Goal: Task Accomplishment & Management: Use online tool/utility

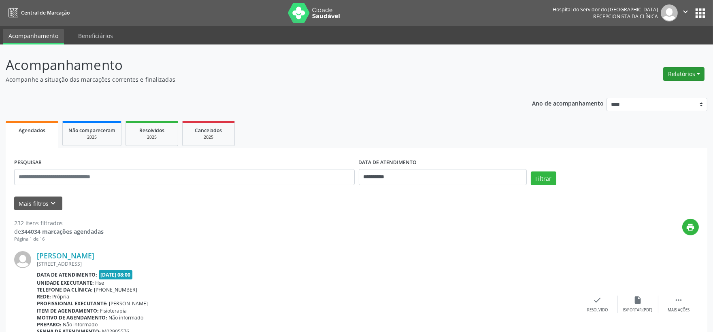
click at [689, 71] on button "Relatórios" at bounding box center [683, 74] width 41 height 14
click at [641, 91] on link "Agendamentos" at bounding box center [660, 90] width 87 height 11
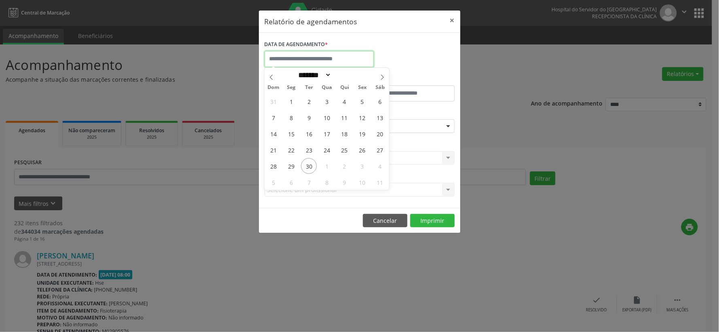
click at [306, 51] on input "text" at bounding box center [319, 59] width 109 height 16
click at [309, 166] on span "30" at bounding box center [309, 166] width 16 height 16
type input "**********"
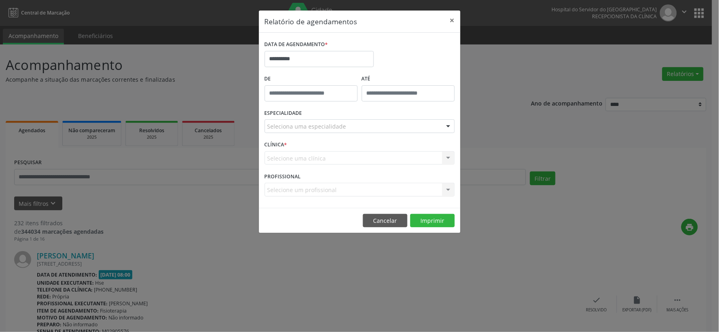
click at [354, 127] on div "Seleciona uma especialidade" at bounding box center [360, 126] width 190 height 14
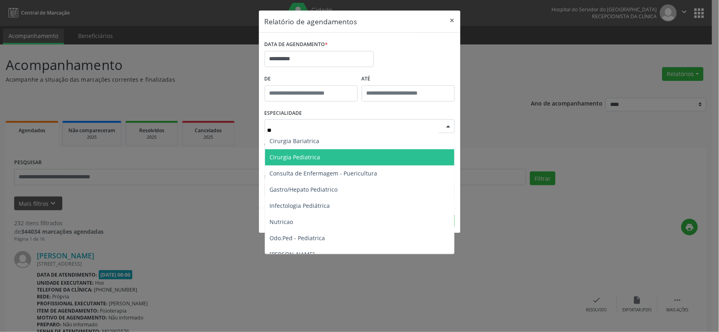
type input "*"
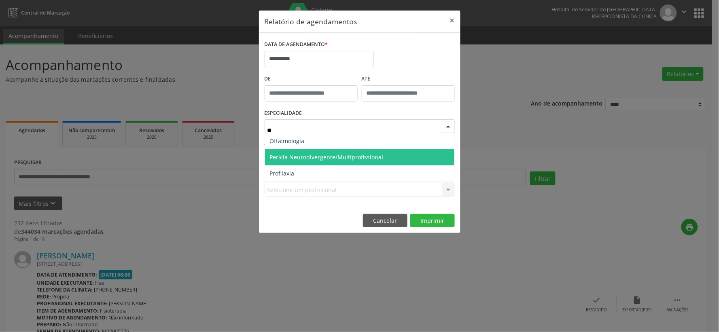
type input "***"
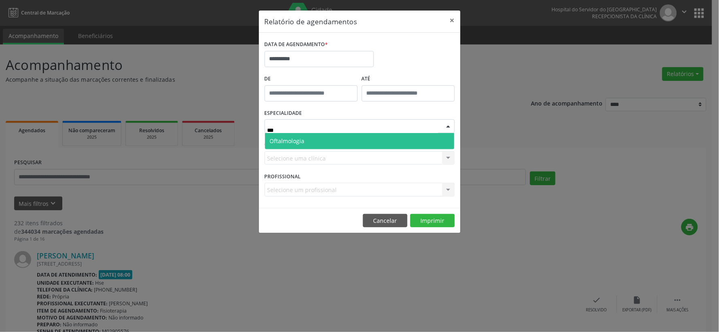
click at [312, 141] on span "Oftalmologia" at bounding box center [359, 141] width 189 height 16
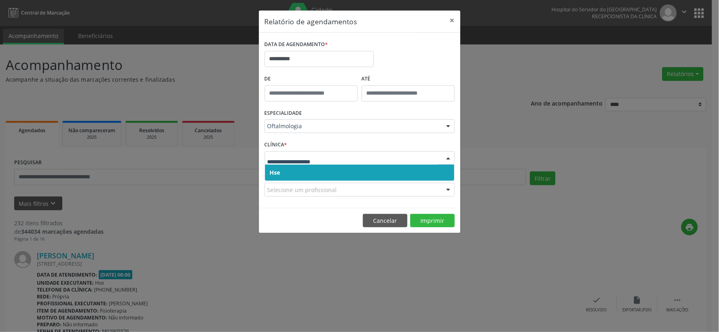
click at [326, 173] on span "Hse" at bounding box center [359, 173] width 189 height 16
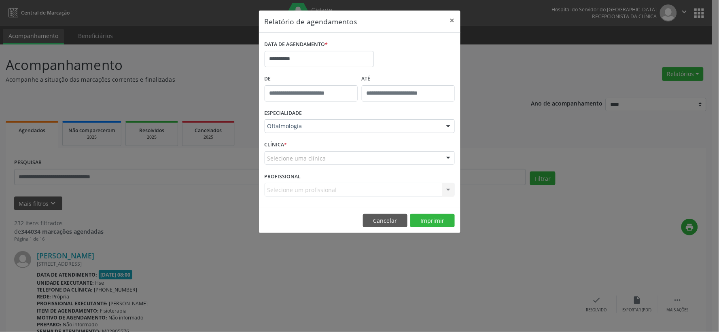
click at [327, 161] on div "Selecione uma clínica" at bounding box center [360, 158] width 190 height 14
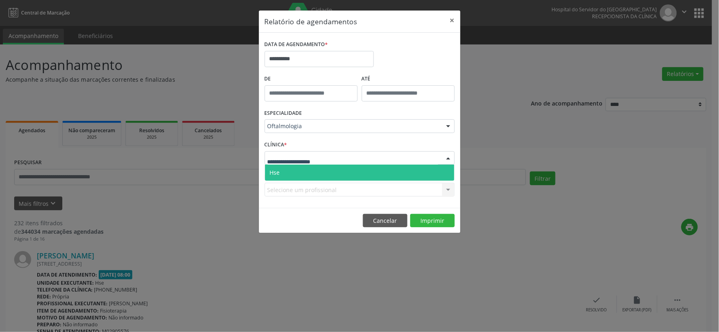
click at [323, 166] on span "Hse" at bounding box center [359, 173] width 189 height 16
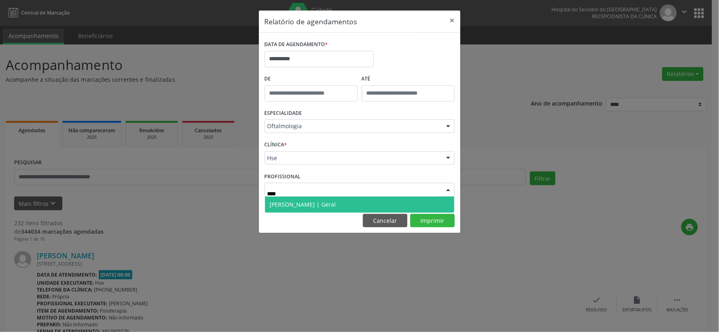
type input "*****"
click at [335, 204] on span "[PERSON_NAME] | Geral" at bounding box center [359, 205] width 189 height 16
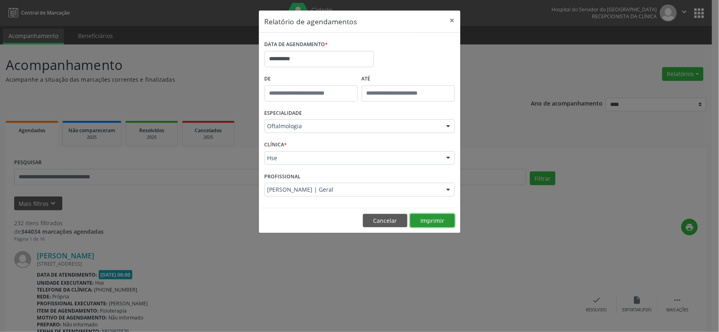
click at [435, 223] on button "Imprimir" at bounding box center [432, 221] width 45 height 14
click at [455, 17] on button "×" at bounding box center [452, 21] width 16 height 20
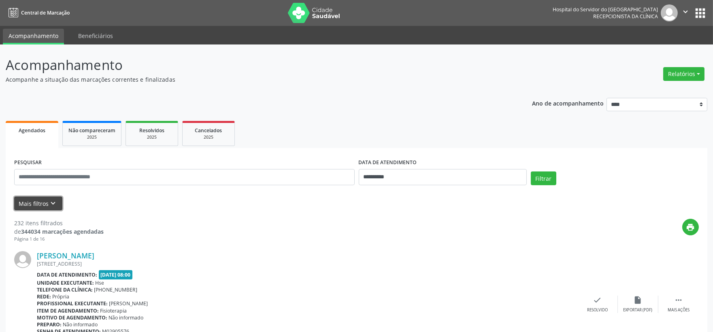
click at [33, 197] on button "Mais filtros keyboard_arrow_down" at bounding box center [38, 204] width 48 height 14
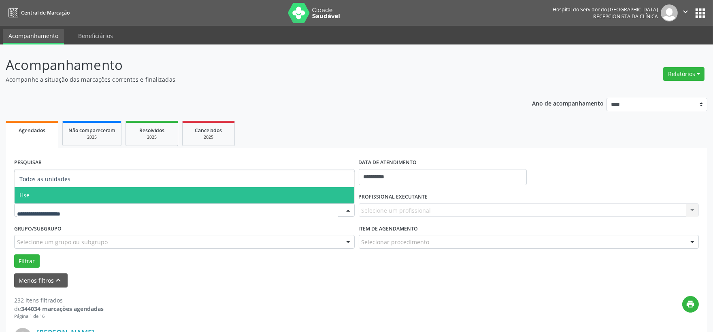
click at [40, 197] on span "Hse" at bounding box center [184, 195] width 339 height 16
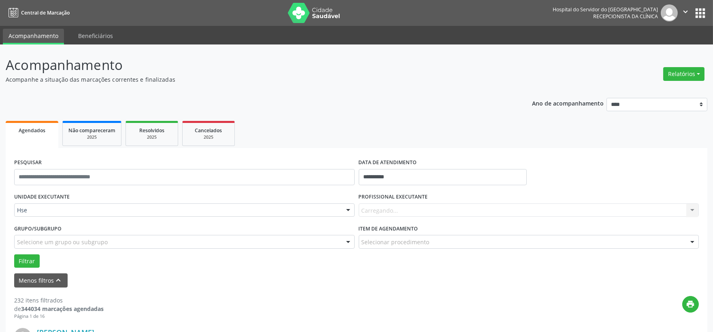
click at [398, 215] on div "Carregando... Nenhum resultado encontrado para: " " Não há nenhuma opção para s…" at bounding box center [529, 211] width 340 height 14
click at [409, 209] on div "Carregando... Nenhum resultado encontrado para: " " Não há nenhuma opção para s…" at bounding box center [529, 211] width 340 height 14
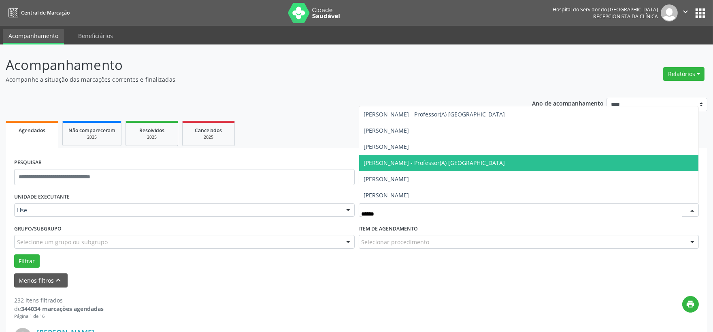
click at [399, 164] on span "[PERSON_NAME] - Professor(A) [GEOGRAPHIC_DATA]" at bounding box center [434, 163] width 141 height 8
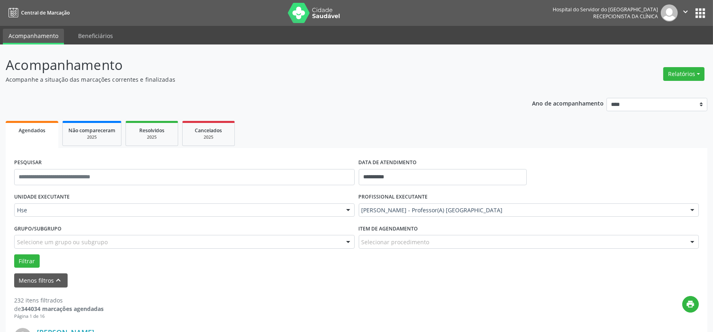
click at [25, 253] on div "Grupo/Subgrupo Selecione um grupo ou subgrupo Todos os grupos e subgrupos Nenhu…" at bounding box center [184, 239] width 344 height 32
click at [25, 255] on button "Filtrar" at bounding box center [26, 262] width 25 height 14
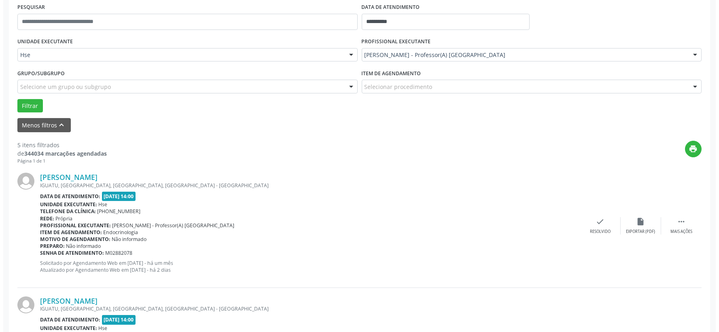
scroll to position [245, 0]
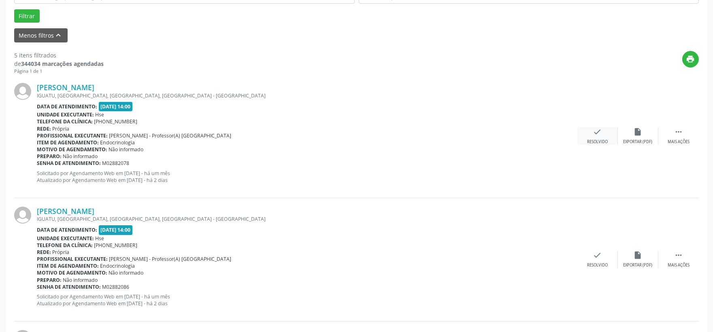
click at [593, 143] on div "Resolvido" at bounding box center [597, 142] width 21 height 6
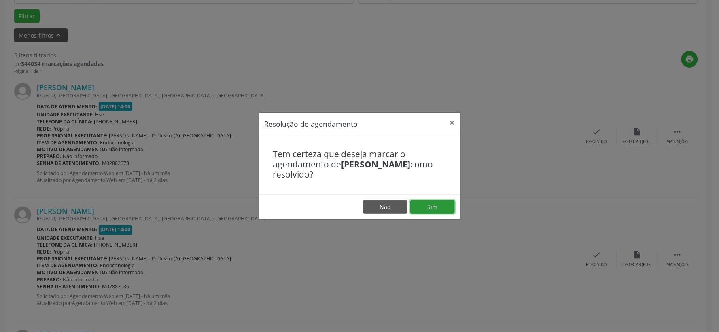
click at [432, 211] on button "Sim" at bounding box center [432, 207] width 45 height 14
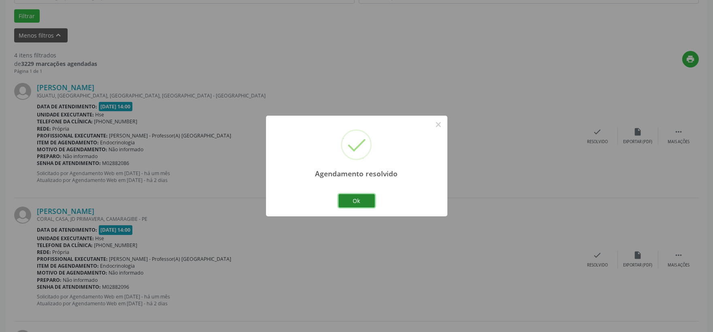
click at [362, 197] on button "Ok" at bounding box center [356, 201] width 36 height 14
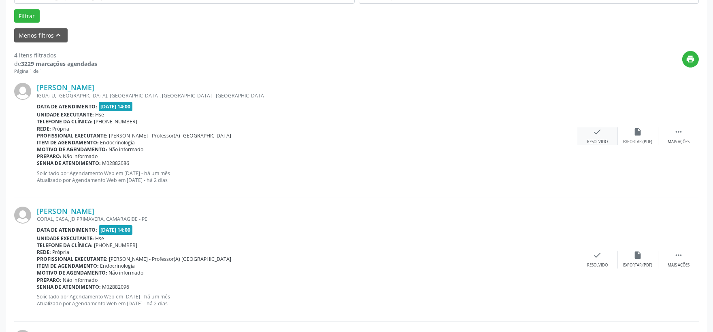
click at [583, 134] on div "check Resolvido" at bounding box center [597, 135] width 40 height 17
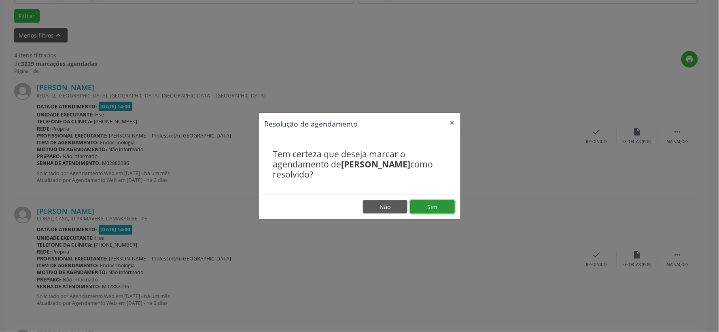
click at [426, 205] on button "Sim" at bounding box center [432, 207] width 45 height 14
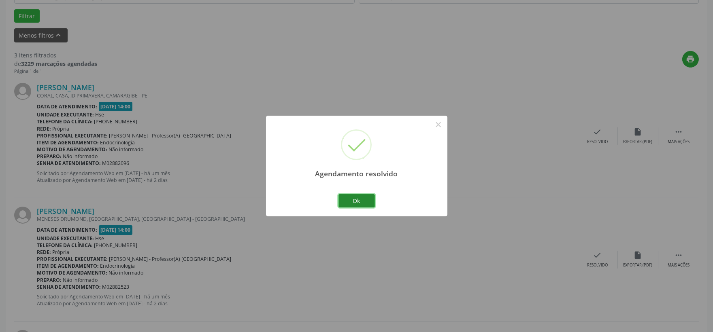
click at [356, 195] on button "Ok" at bounding box center [356, 201] width 36 height 14
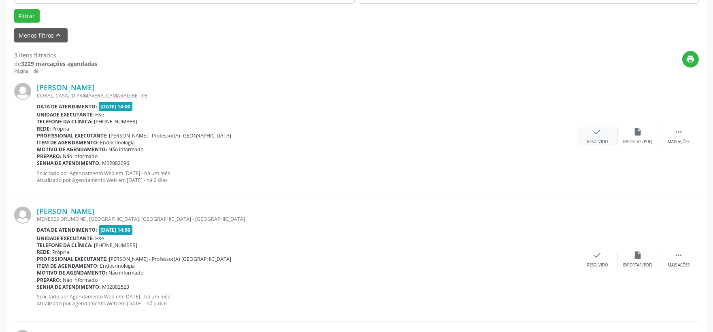
click at [589, 140] on div "Resolvido" at bounding box center [597, 142] width 21 height 6
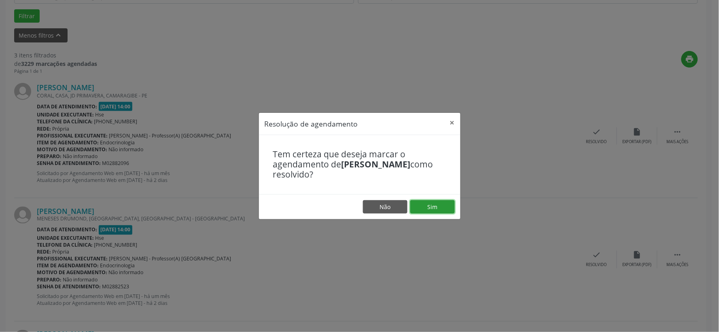
click at [431, 204] on button "Sim" at bounding box center [432, 207] width 45 height 14
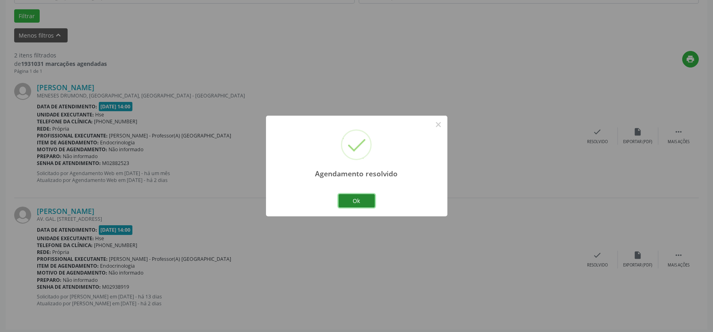
click at [361, 204] on button "Ok" at bounding box center [356, 201] width 36 height 14
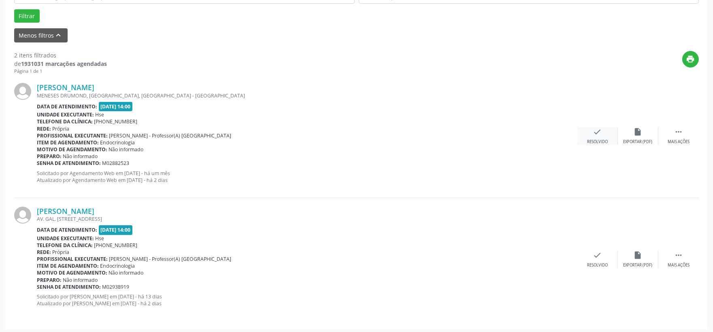
click at [595, 136] on div "check Resolvido" at bounding box center [597, 135] width 40 height 17
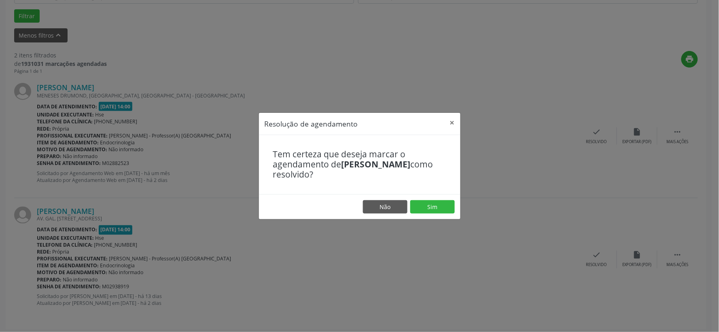
click at [445, 215] on footer "Não Sim" at bounding box center [360, 206] width 202 height 25
click at [441, 209] on button "Sim" at bounding box center [432, 207] width 45 height 14
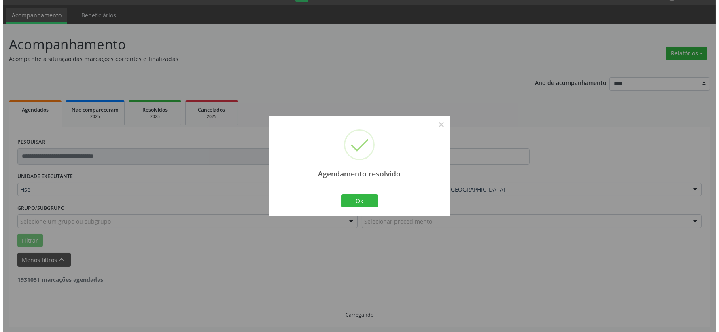
scroll to position [124, 0]
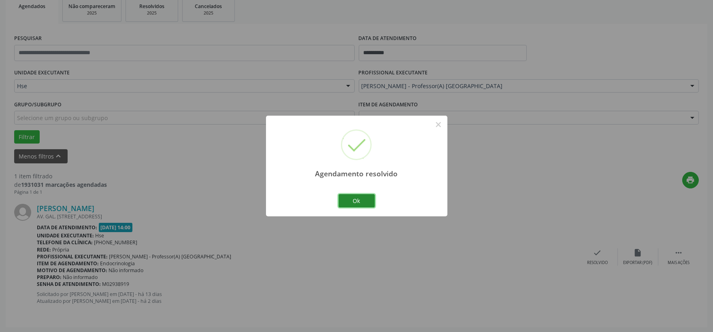
click at [361, 204] on button "Ok" at bounding box center [356, 201] width 36 height 14
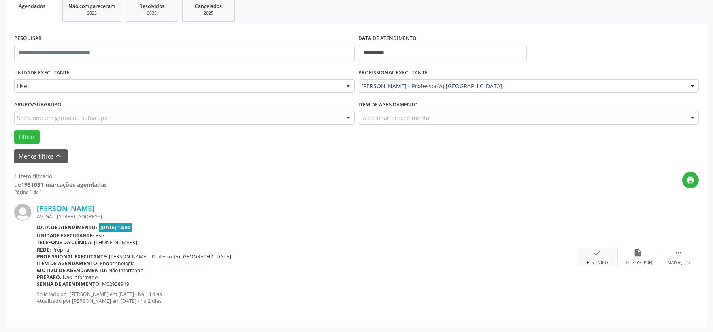
click at [592, 259] on div "check Resolvido" at bounding box center [597, 256] width 40 height 17
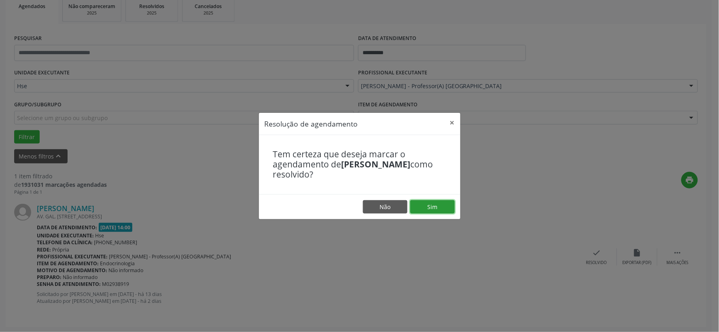
click at [453, 205] on button "Sim" at bounding box center [432, 207] width 45 height 14
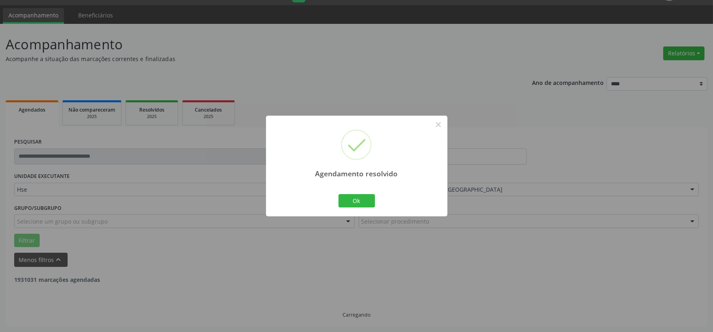
scroll to position [0, 0]
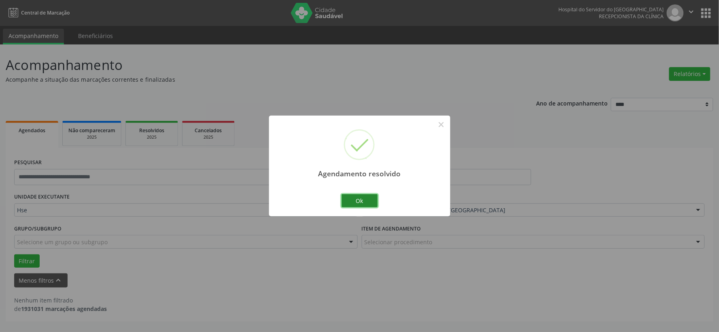
click at [360, 201] on button "Ok" at bounding box center [360, 201] width 36 height 14
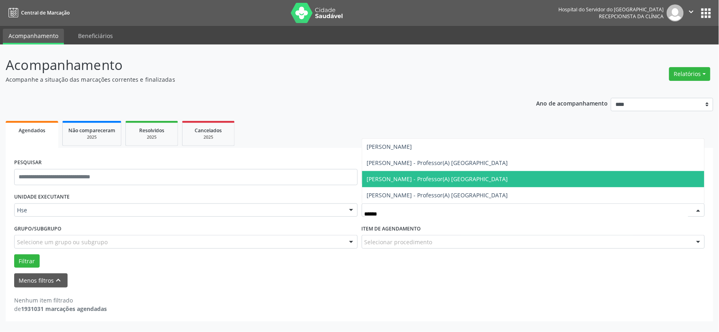
click at [402, 175] on span "[PERSON_NAME] - Professor(A) [GEOGRAPHIC_DATA]" at bounding box center [437, 179] width 141 height 8
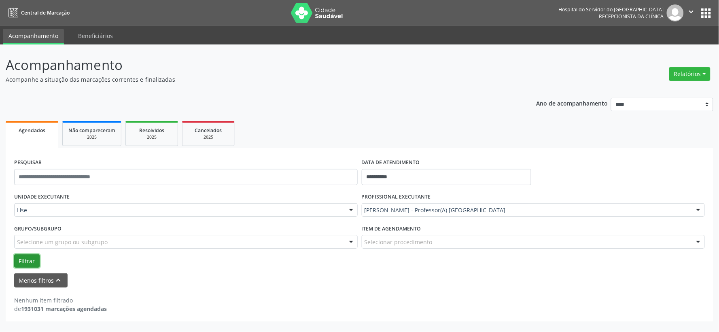
click at [14, 261] on button "Filtrar" at bounding box center [26, 262] width 25 height 14
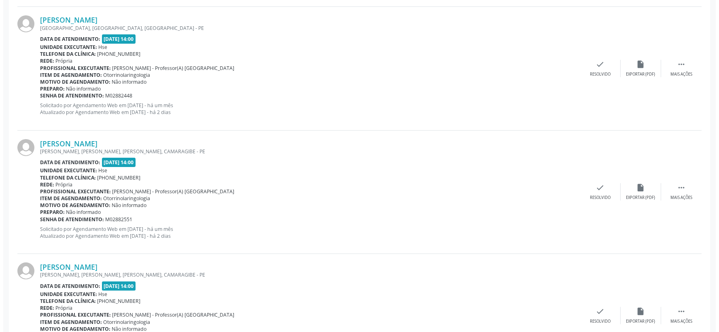
scroll to position [619, 0]
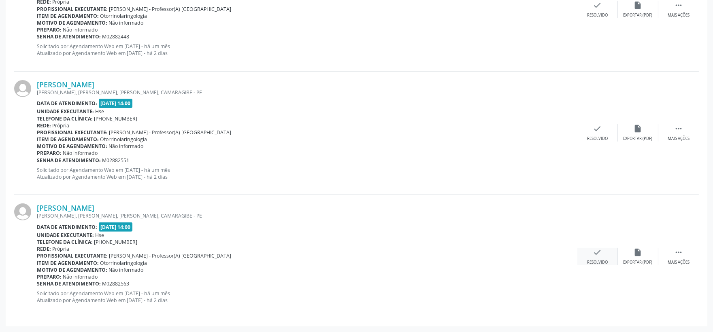
click at [598, 253] on icon "check" at bounding box center [597, 252] width 9 height 9
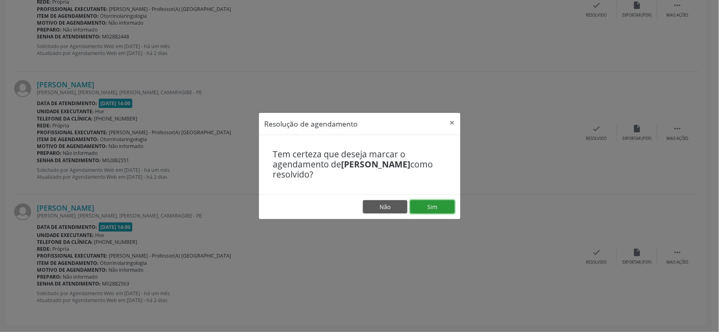
click at [448, 207] on button "Sim" at bounding box center [432, 207] width 45 height 14
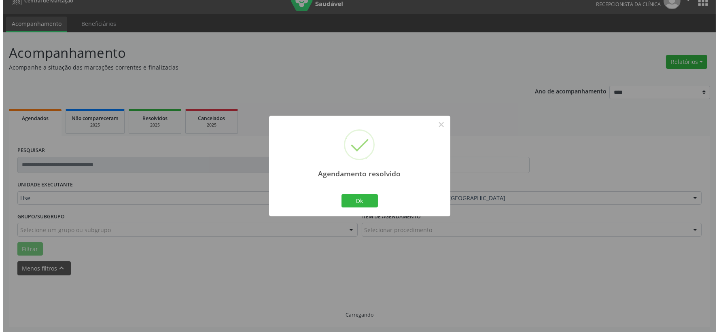
scroll to position [495, 0]
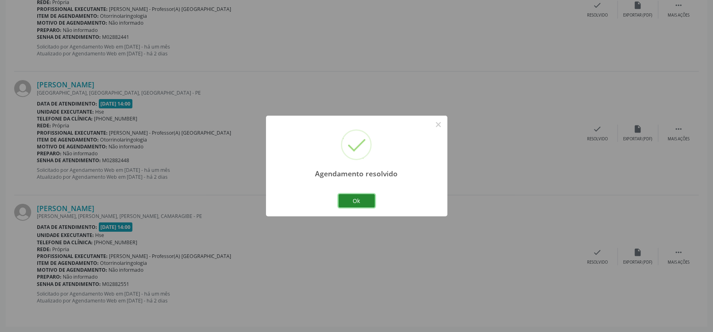
click at [353, 195] on button "Ok" at bounding box center [356, 201] width 36 height 14
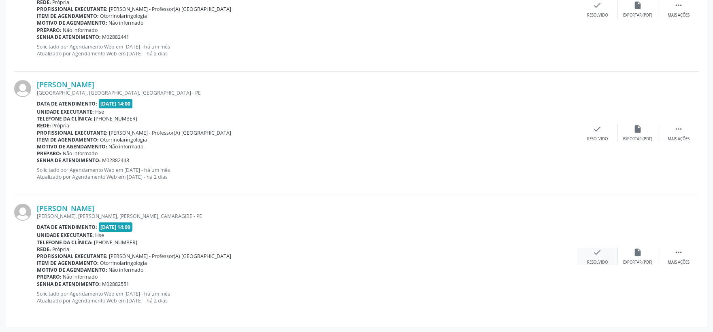
click at [581, 264] on div "check Resolvido" at bounding box center [597, 256] width 40 height 17
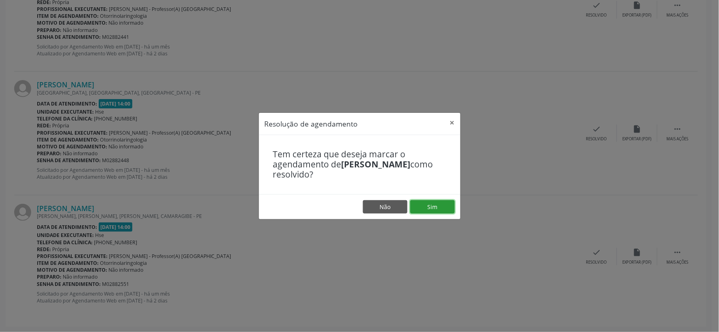
click at [433, 202] on button "Sim" at bounding box center [432, 207] width 45 height 14
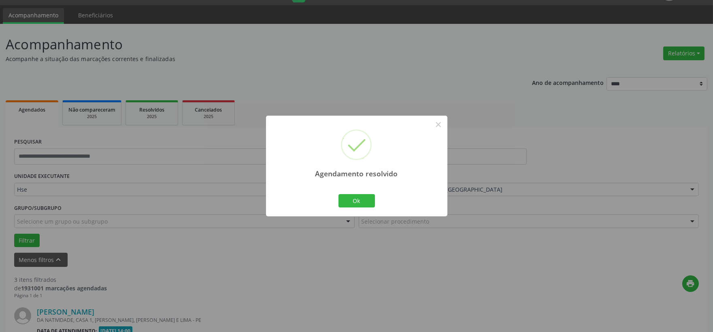
scroll to position [371, 0]
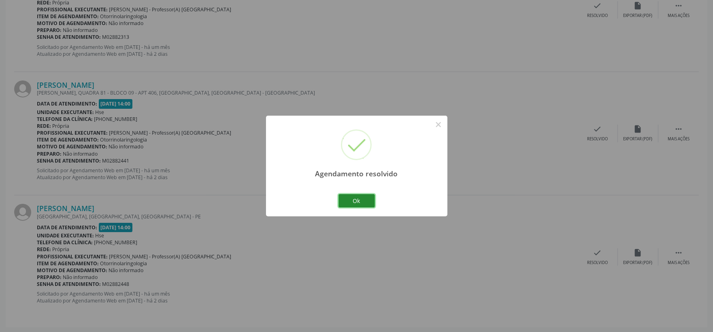
click at [357, 199] on button "Ok" at bounding box center [356, 201] width 36 height 14
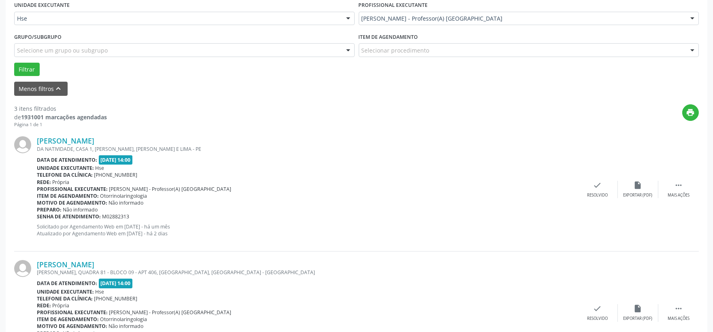
scroll to position [237, 0]
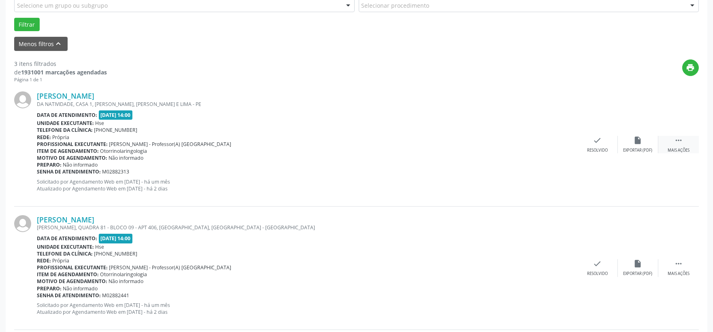
click at [672, 143] on div " Mais ações" at bounding box center [678, 144] width 40 height 17
click at [659, 149] on div " Menos ações" at bounding box center [678, 144] width 40 height 17
click at [694, 140] on div " Mais ações" at bounding box center [678, 144] width 40 height 17
click at [641, 148] on div "Não compareceu" at bounding box center [637, 151] width 34 height 6
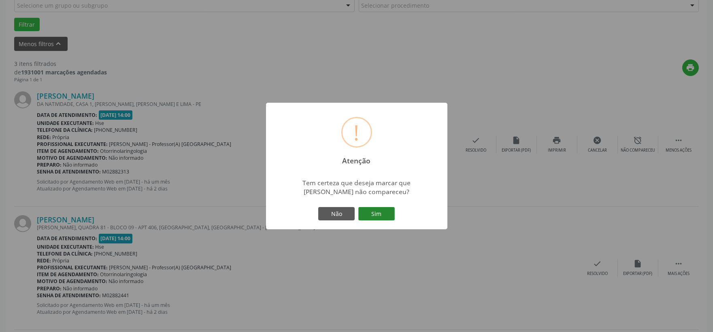
click at [384, 210] on button "Sim" at bounding box center [376, 214] width 36 height 14
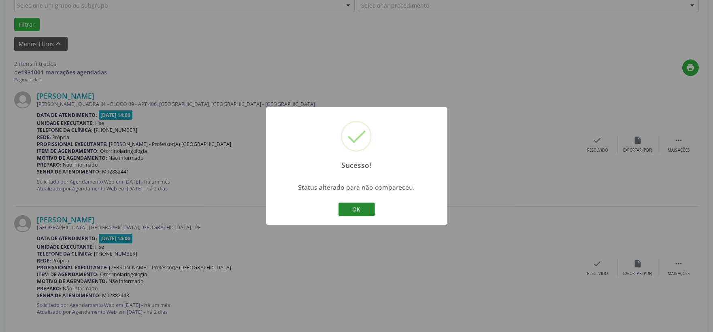
click at [355, 206] on button "OK" at bounding box center [356, 210] width 36 height 14
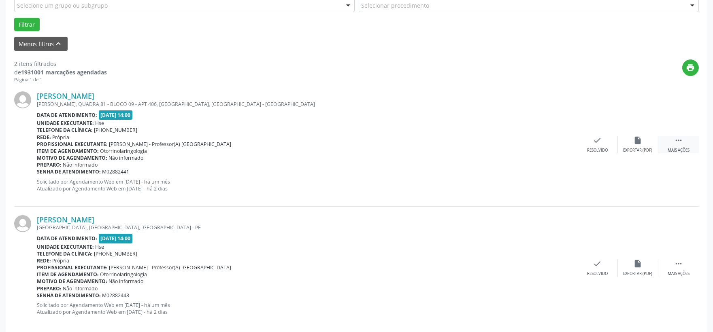
click at [677, 145] on div " Mais ações" at bounding box center [678, 144] width 40 height 17
click at [640, 151] on div "Não compareceu" at bounding box center [637, 151] width 34 height 6
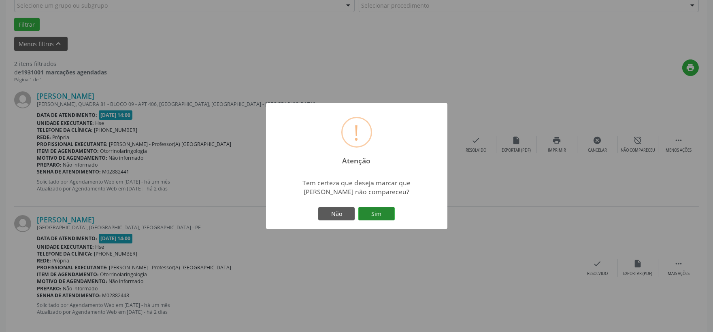
click at [386, 209] on button "Sim" at bounding box center [376, 214] width 36 height 14
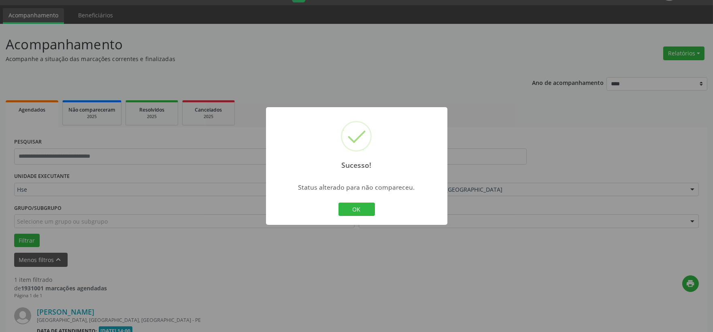
scroll to position [124, 0]
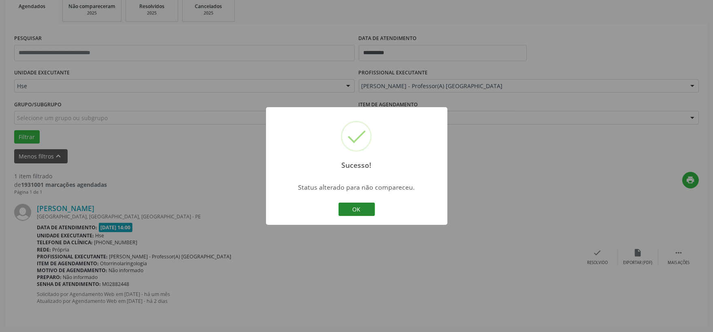
click at [355, 206] on button "OK" at bounding box center [356, 210] width 36 height 14
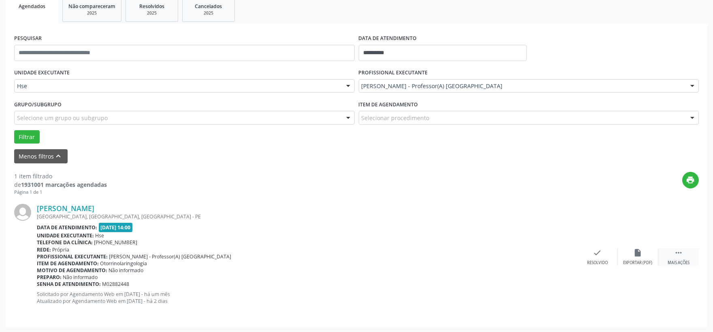
drag, startPoint x: 670, startPoint y: 251, endPoint x: 661, endPoint y: 257, distance: 10.7
click at [670, 252] on div " Mais ações" at bounding box center [678, 256] width 40 height 17
click at [646, 260] on div "Não compareceu" at bounding box center [637, 263] width 34 height 6
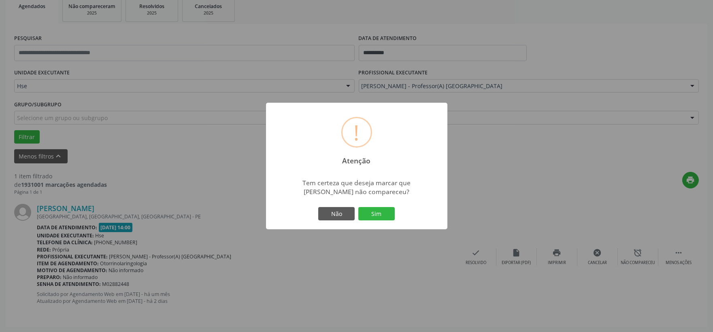
click at [377, 220] on button "Sim" at bounding box center [376, 214] width 36 height 14
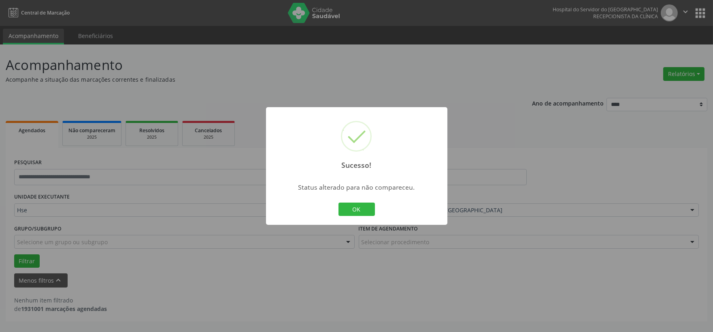
scroll to position [0, 0]
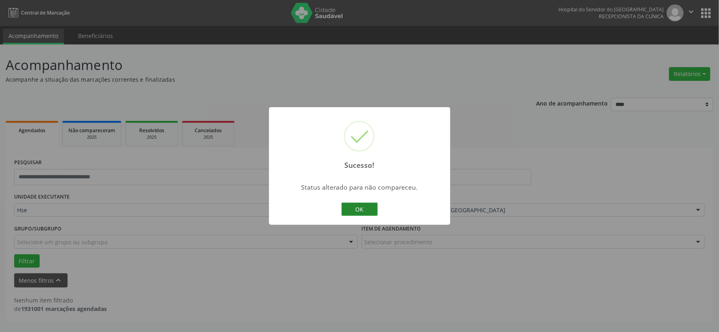
click at [365, 215] on button "OK" at bounding box center [360, 210] width 36 height 14
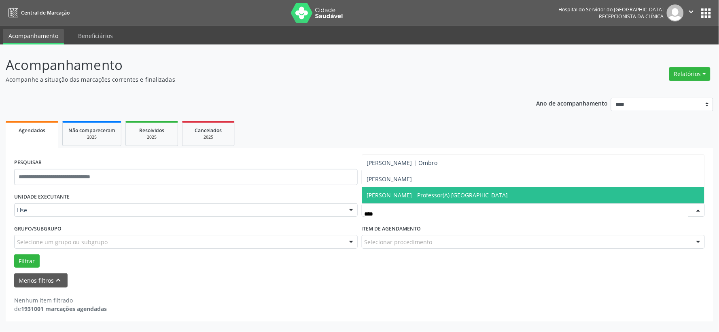
type input "*****"
click at [455, 195] on span "[PERSON_NAME] - Professor(A) [GEOGRAPHIC_DATA]" at bounding box center [437, 195] width 141 height 8
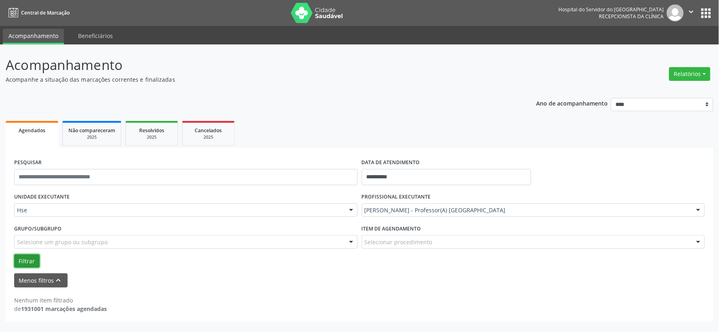
click at [30, 255] on button "Filtrar" at bounding box center [26, 262] width 25 height 14
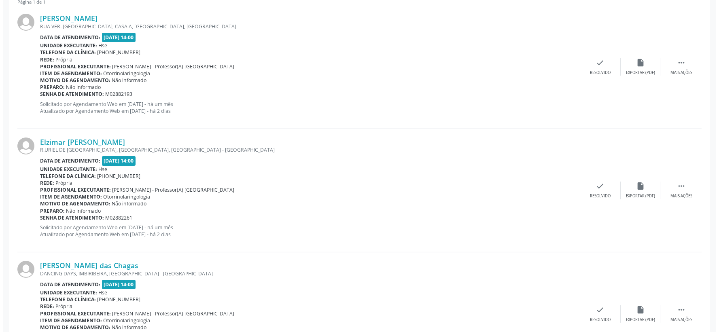
scroll to position [450, 0]
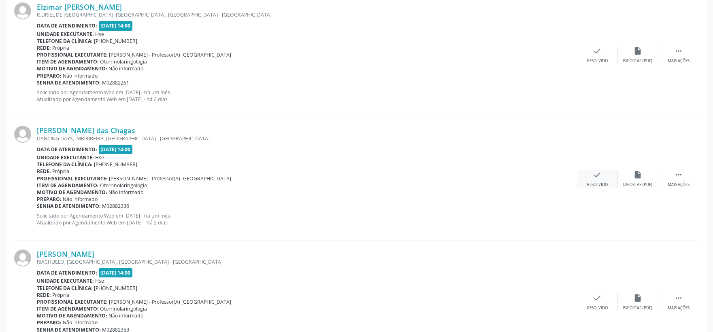
click at [583, 184] on div "check Resolvido" at bounding box center [597, 178] width 40 height 17
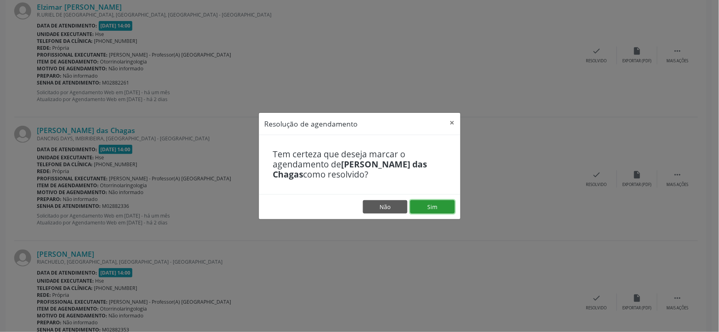
click at [422, 212] on button "Sim" at bounding box center [432, 207] width 45 height 14
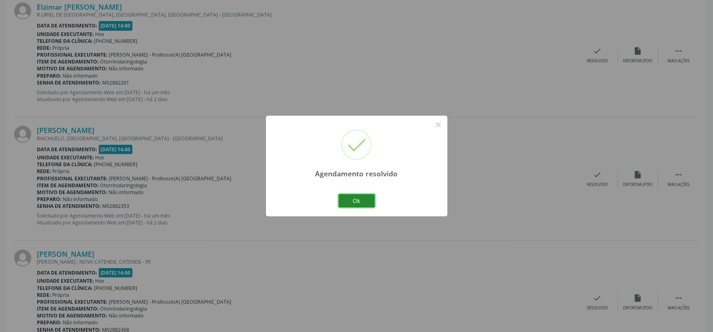
click at [352, 199] on button "Ok" at bounding box center [356, 201] width 36 height 14
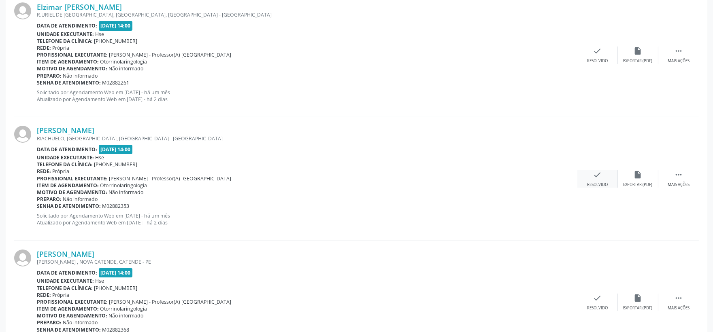
click at [593, 172] on icon "check" at bounding box center [597, 174] width 9 height 9
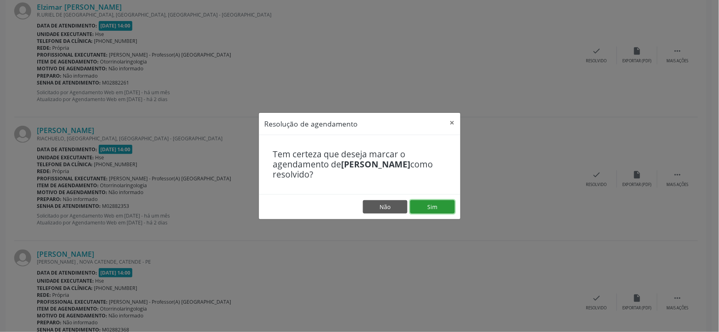
click at [429, 204] on button "Sim" at bounding box center [432, 207] width 45 height 14
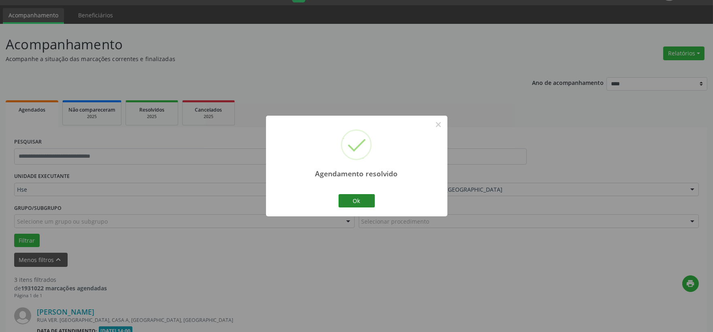
scroll to position [371, 0]
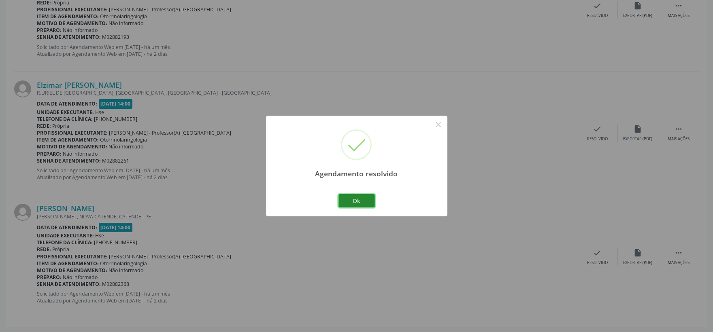
click at [359, 203] on button "Ok" at bounding box center [356, 201] width 36 height 14
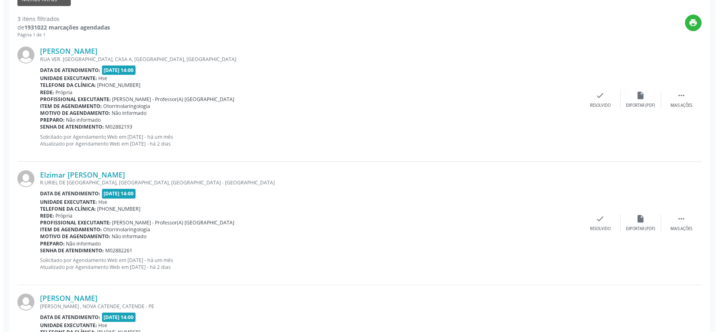
scroll to position [192, 0]
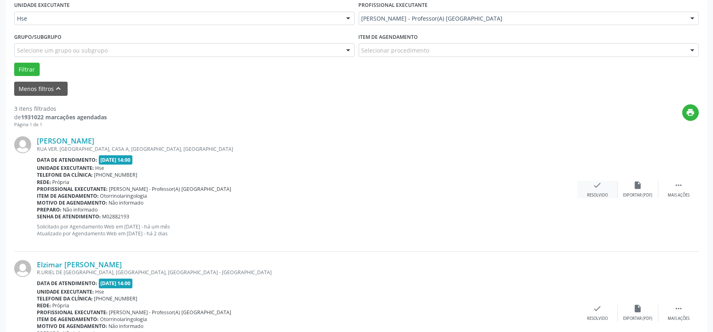
click at [598, 190] on div "check Resolvido" at bounding box center [597, 189] width 40 height 17
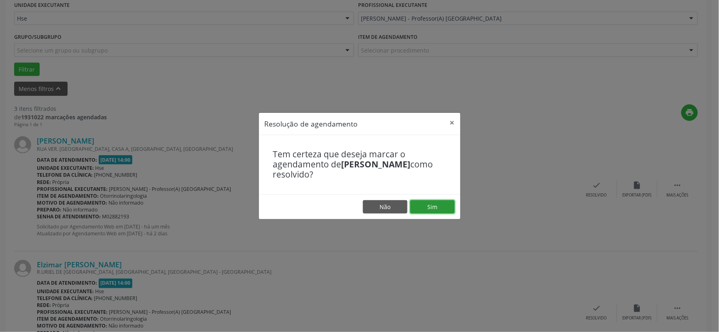
click at [433, 206] on button "Sim" at bounding box center [432, 207] width 45 height 14
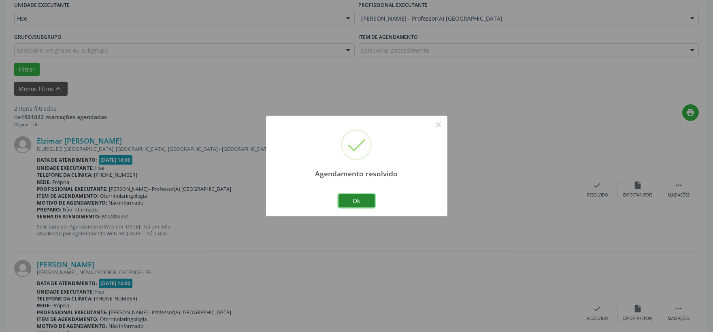
click at [361, 204] on button "Ok" at bounding box center [356, 201] width 36 height 14
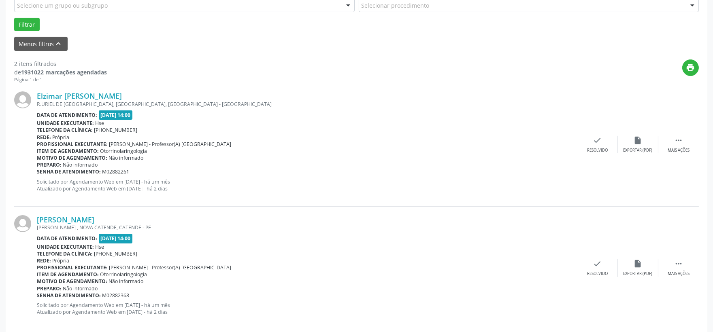
scroll to position [248, 0]
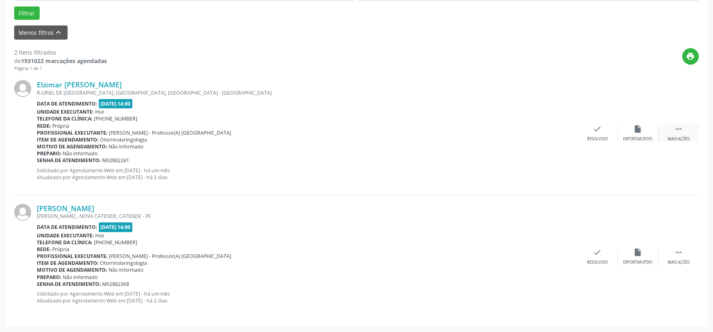
click at [670, 130] on div " Mais ações" at bounding box center [678, 133] width 40 height 17
click at [632, 144] on div "Elzimar [PERSON_NAME] R.URIEL DE [GEOGRAPHIC_DATA], [GEOGRAPHIC_DATA], [GEOGRAP…" at bounding box center [356, 133] width 684 height 123
click at [634, 136] on div "Não compareceu" at bounding box center [637, 139] width 34 height 6
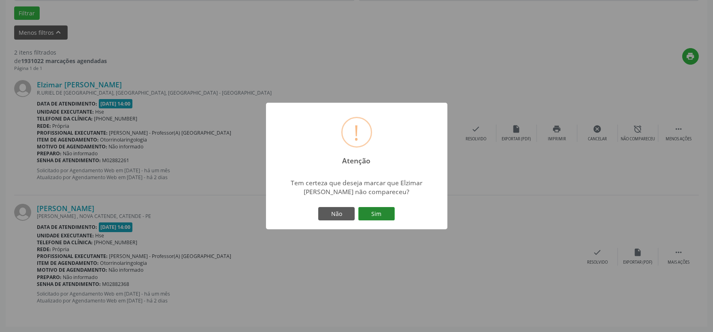
click at [384, 210] on button "Sim" at bounding box center [376, 214] width 36 height 14
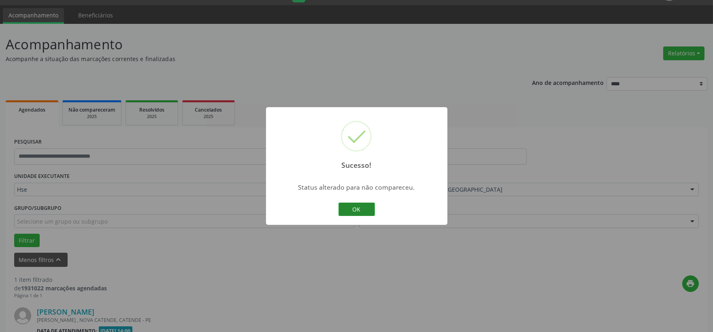
scroll to position [124, 0]
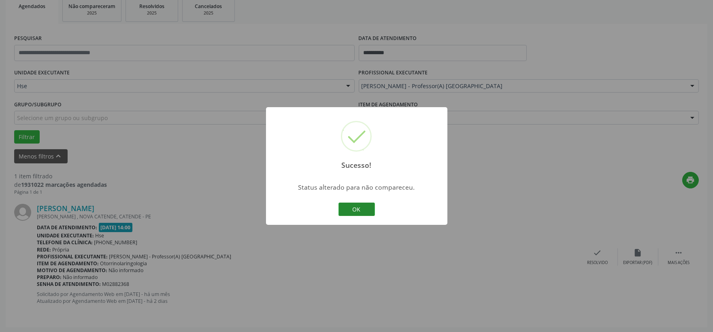
click at [354, 207] on button "OK" at bounding box center [356, 210] width 36 height 14
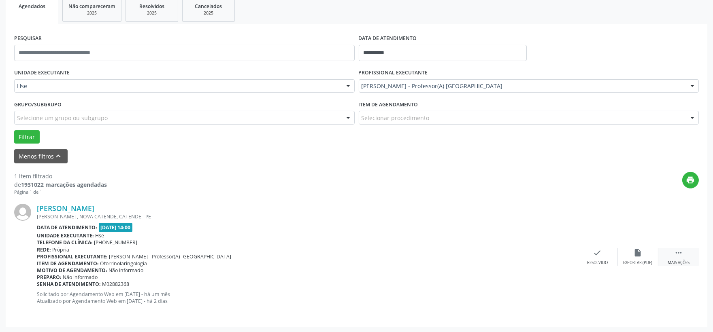
click at [679, 256] on icon "" at bounding box center [678, 252] width 9 height 9
click at [639, 254] on icon "alarm_off" at bounding box center [637, 252] width 9 height 9
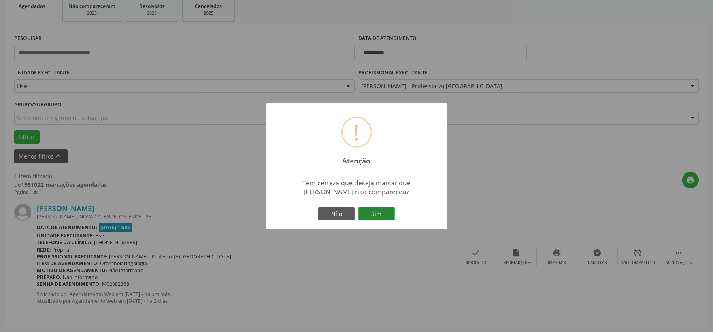
click at [382, 216] on button "Sim" at bounding box center [376, 214] width 36 height 14
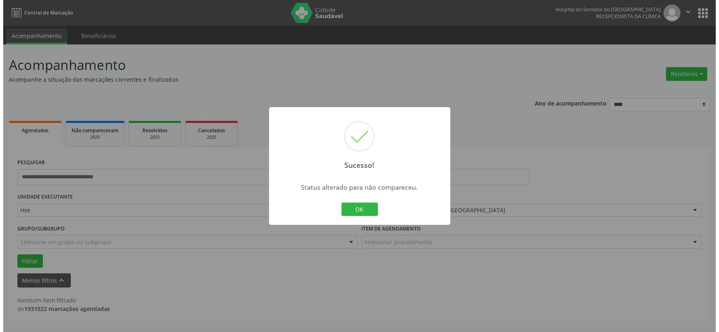
scroll to position [0, 0]
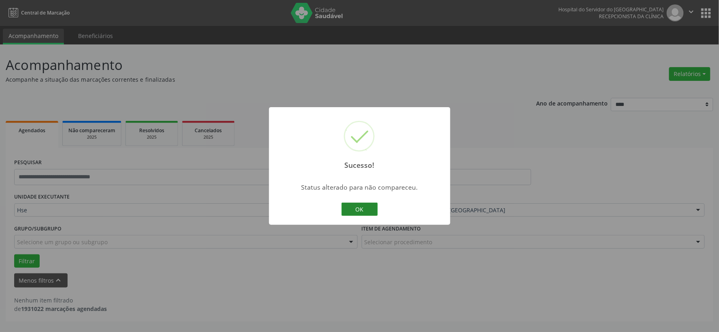
click at [359, 208] on button "OK" at bounding box center [360, 210] width 36 height 14
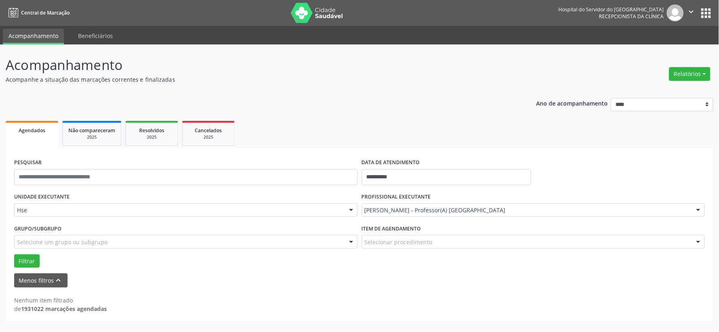
click at [314, 13] on img at bounding box center [317, 13] width 53 height 20
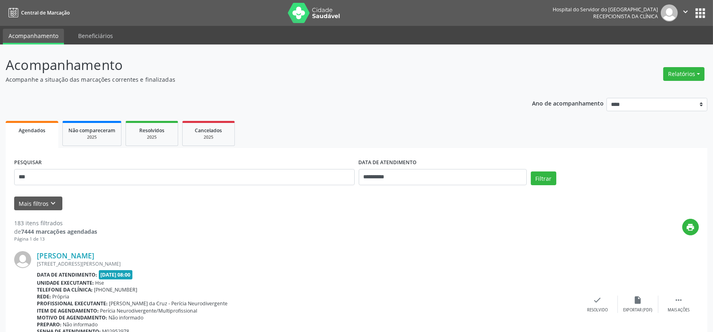
type input "***"
click at [530, 172] on button "Filtrar" at bounding box center [542, 179] width 25 height 14
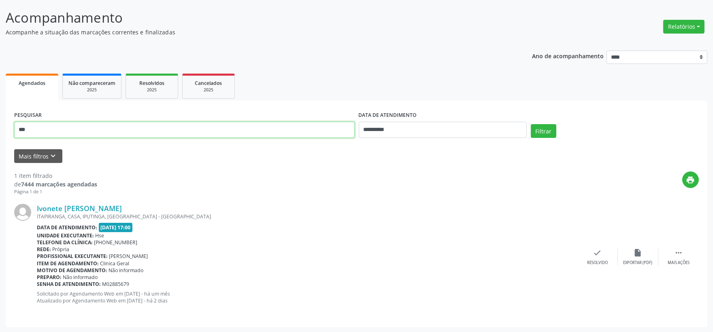
click at [89, 136] on input "***" at bounding box center [184, 130] width 340 height 16
type input "*****"
click at [530, 124] on button "Filtrar" at bounding box center [542, 131] width 25 height 14
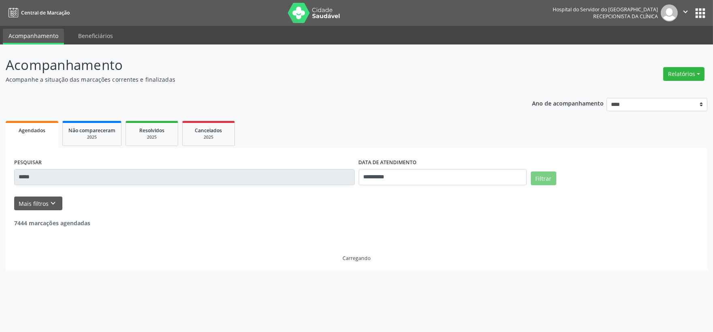
scroll to position [0, 0]
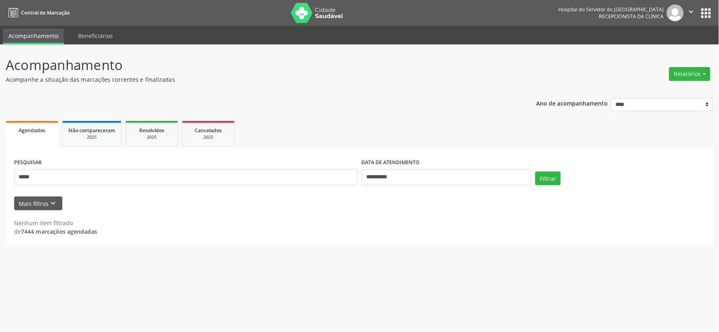
drag, startPoint x: 682, startPoint y: 75, endPoint x: 674, endPoint y: 87, distance: 14.3
click at [682, 75] on button "Relatórios" at bounding box center [689, 74] width 41 height 14
click at [649, 93] on link "Agendamentos" at bounding box center [666, 90] width 87 height 11
select select "*"
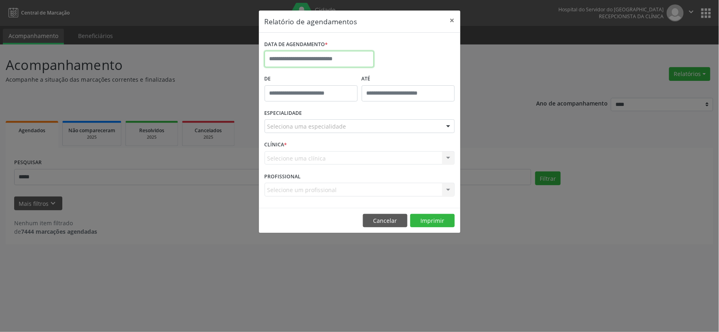
click at [329, 65] on body "**********" at bounding box center [359, 166] width 719 height 332
click at [378, 223] on button "Cancelar" at bounding box center [385, 221] width 45 height 14
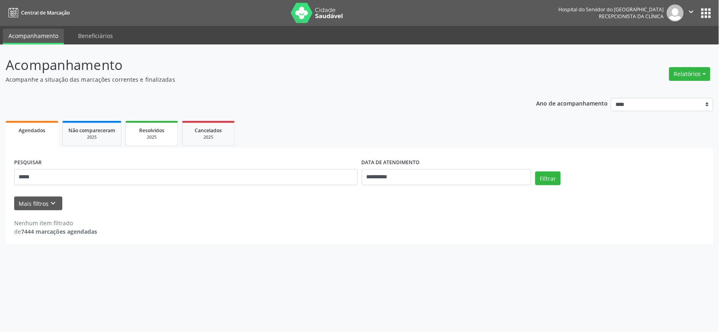
click at [155, 140] on link "Resolvidos 2025" at bounding box center [151, 133] width 53 height 25
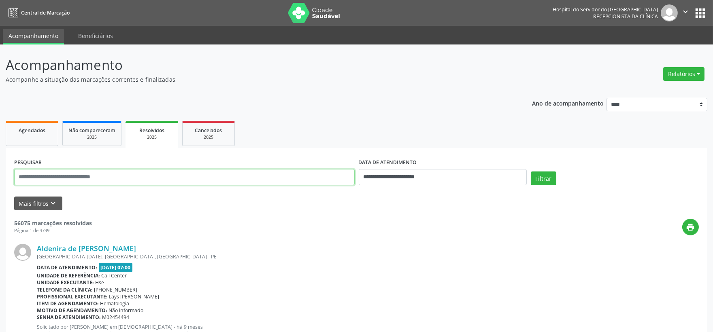
click at [189, 175] on input "text" at bounding box center [184, 177] width 340 height 16
type input "*******"
click at [530, 172] on button "Filtrar" at bounding box center [542, 179] width 25 height 14
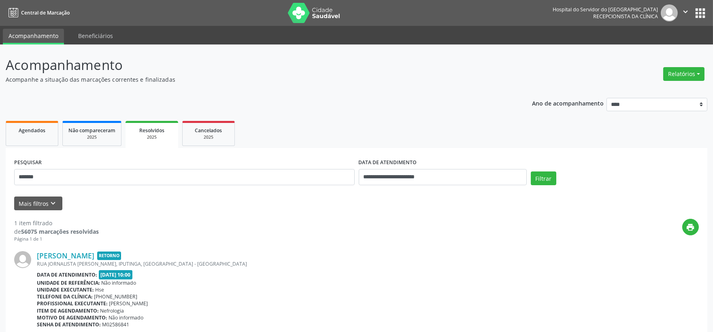
scroll to position [41, 0]
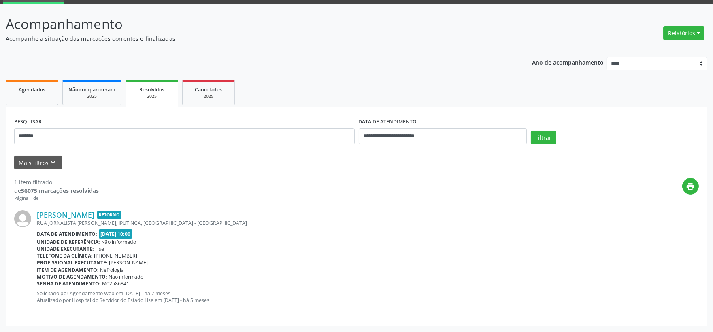
drag, startPoint x: 95, startPoint y: 230, endPoint x: 181, endPoint y: 228, distance: 85.4
click at [181, 228] on div "Nivonilton Nunes Rodrigues Retorno RUA JORNALISTA OTAVIO MORAES, IPUTINGA, RECI…" at bounding box center [368, 259] width 662 height 99
click at [239, 214] on div "Nivonilton Nunes Rodrigues Retorno" at bounding box center [368, 214] width 662 height 9
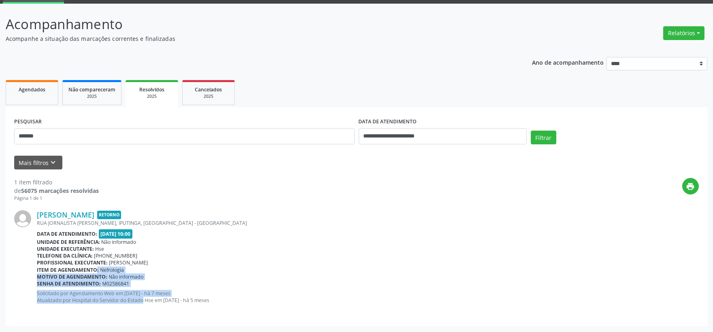
drag, startPoint x: 85, startPoint y: 281, endPoint x: 160, endPoint y: 298, distance: 76.3
click at [154, 300] on div "Nivonilton Nunes Rodrigues Retorno RUA JORNALISTA OTAVIO MORAES, IPUTINGA, RECI…" at bounding box center [368, 259] width 662 height 99
click at [82, 88] on span "Não compareceram" at bounding box center [91, 89] width 47 height 7
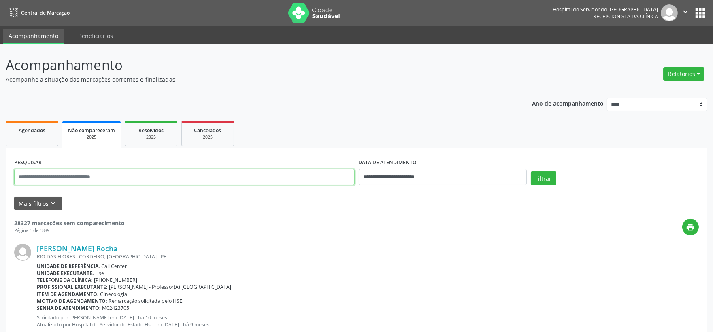
click at [122, 177] on input "text" at bounding box center [184, 177] width 340 height 16
type input "*******"
click at [530, 172] on button "Filtrar" at bounding box center [542, 179] width 25 height 14
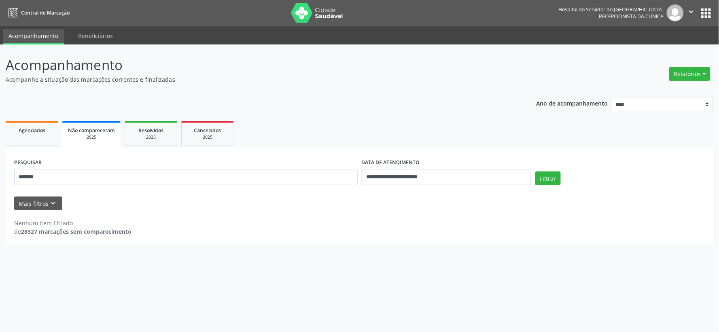
click at [413, 167] on label "DATA DE ATENDIMENTO" at bounding box center [391, 163] width 58 height 13
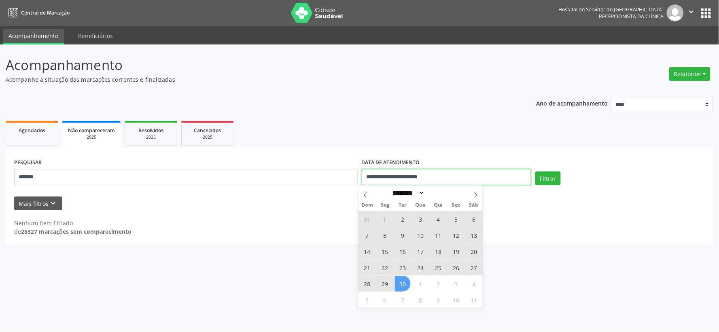
click at [408, 176] on input "**********" at bounding box center [447, 177] width 170 height 16
click at [19, 129] on span "Agendados" at bounding box center [32, 130] width 27 height 7
select select "*"
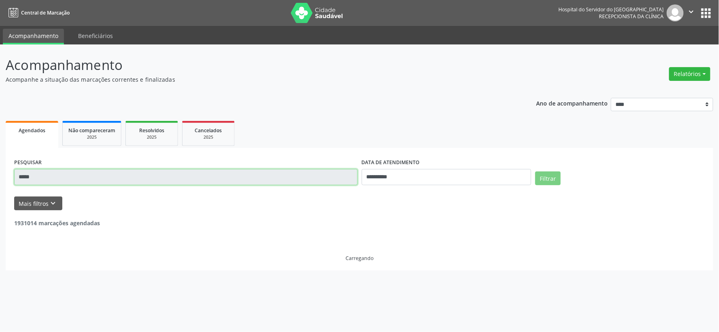
click at [80, 176] on input "*****" at bounding box center [186, 177] width 344 height 16
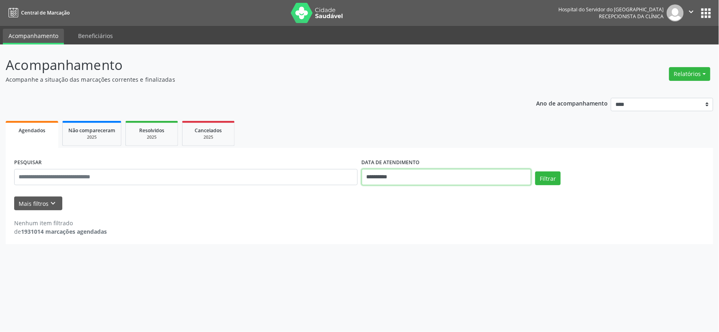
click at [426, 170] on input "**********" at bounding box center [447, 177] width 170 height 16
click at [416, 180] on input "**********" at bounding box center [447, 177] width 170 height 16
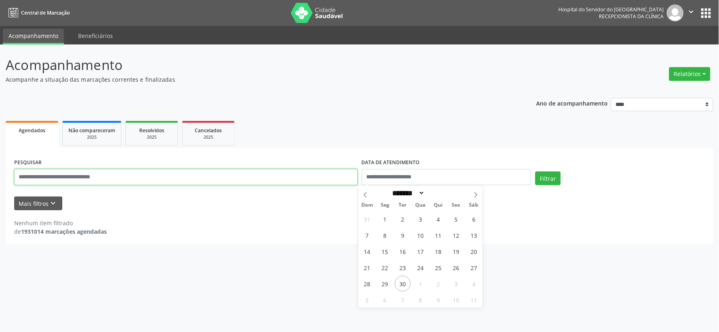
click at [310, 179] on input "text" at bounding box center [186, 177] width 344 height 16
type input "**********"
click at [535, 172] on button "Filtrar" at bounding box center [547, 179] width 25 height 14
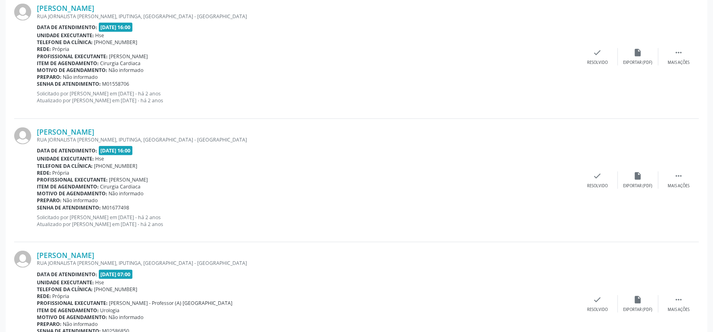
scroll to position [1530, 0]
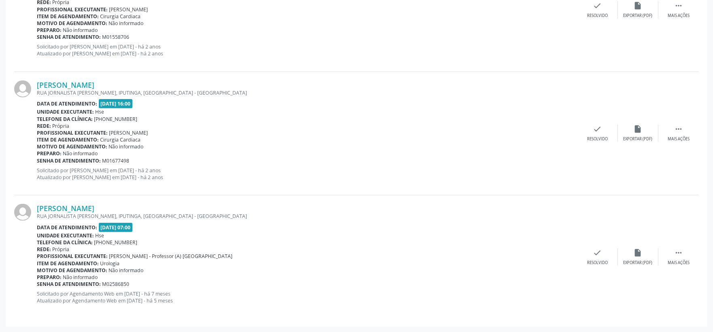
drag, startPoint x: 108, startPoint y: 253, endPoint x: 269, endPoint y: 246, distance: 162.0
click at [269, 246] on div "Nivonilton Nunes Rodrigues RUA JORNALISTA OTAVIO MORAES, IPUTINGA, RECIFE - PE …" at bounding box center [307, 257] width 540 height 106
click at [269, 246] on div "Rede: Própria" at bounding box center [307, 249] width 540 height 7
drag, startPoint x: 110, startPoint y: 257, endPoint x: 217, endPoint y: 252, distance: 106.5
click at [217, 252] on div "Nivonilton Nunes Rodrigues RUA JORNALISTA OTAVIO MORAES, IPUTINGA, RECIFE - PE …" at bounding box center [307, 257] width 540 height 106
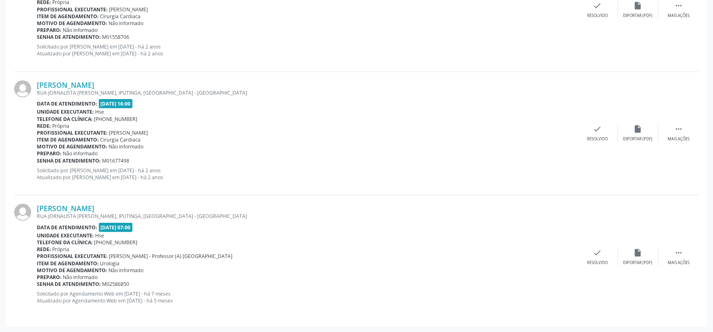
click at [272, 237] on div "Unidade executante: Hse" at bounding box center [307, 235] width 540 height 7
drag, startPoint x: 98, startPoint y: 227, endPoint x: 117, endPoint y: 225, distance: 19.9
click at [117, 225] on div "Data de atendimento: 25/04/2025 - 07:00" at bounding box center [307, 227] width 540 height 9
click at [169, 225] on div "Data de atendimento: 25/04/2025 - 07:00" at bounding box center [307, 227] width 540 height 9
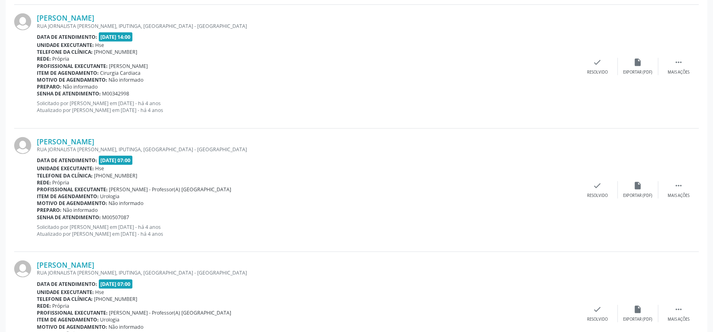
scroll to position [676, 0]
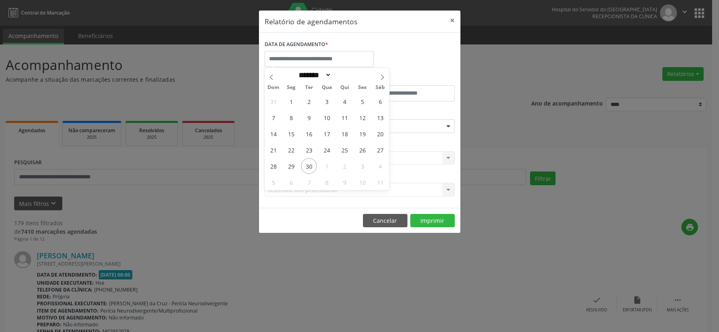
select select "*"
click at [325, 163] on span "1" at bounding box center [327, 166] width 16 height 16
type input "**********"
click at [325, 163] on span "1" at bounding box center [327, 166] width 16 height 16
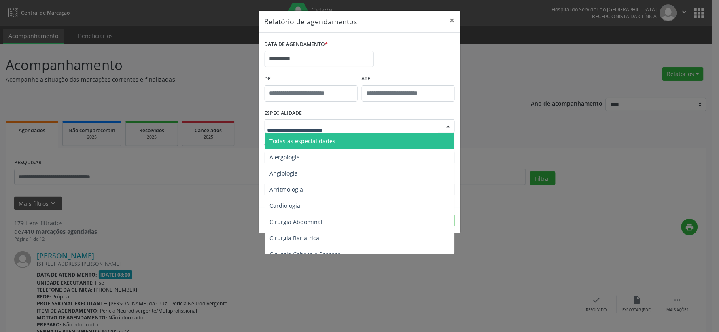
click at [333, 138] on span "Todas as especialidades" at bounding box center [303, 141] width 66 height 8
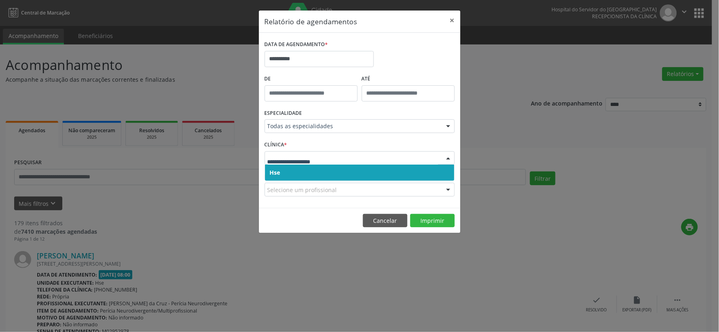
click at [325, 170] on span "Hse" at bounding box center [359, 173] width 189 height 16
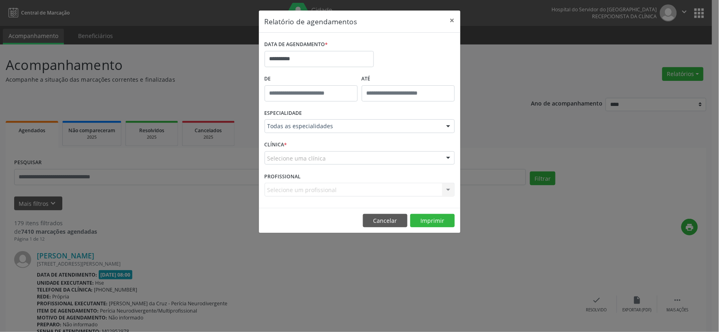
click at [325, 160] on div "Selecione uma clínica" at bounding box center [360, 158] width 190 height 14
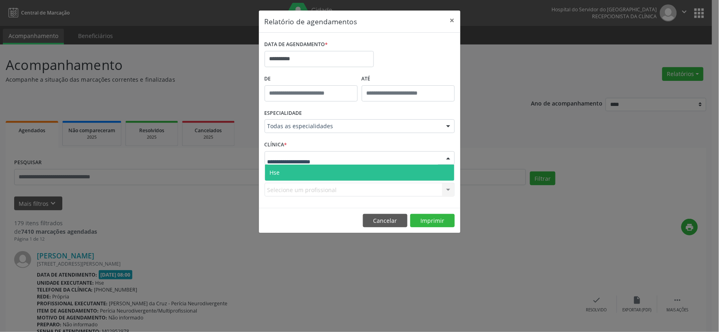
click at [326, 168] on span "Hse" at bounding box center [359, 173] width 189 height 16
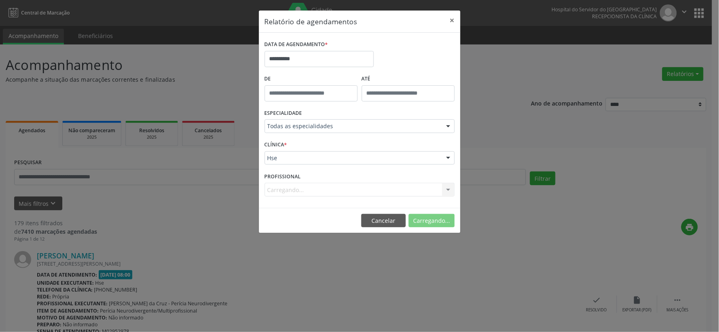
click at [329, 189] on div "Carregando... Nenhum resultado encontrado para: " " Não há nenhuma opção para s…" at bounding box center [360, 190] width 190 height 14
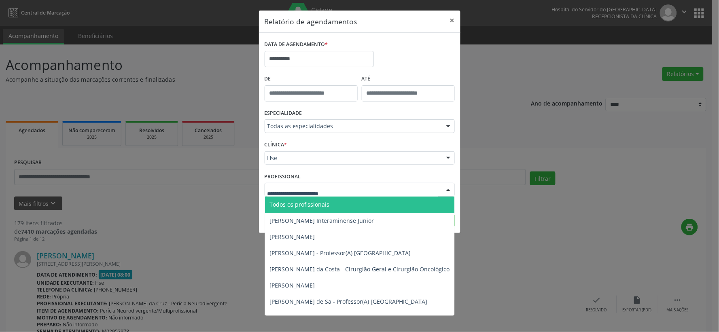
click at [321, 201] on span "Todos os profissionais" at bounding box center [300, 205] width 60 height 8
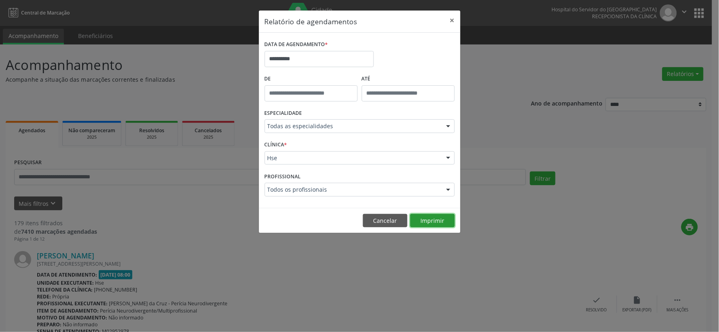
click at [437, 223] on button "Imprimir" at bounding box center [432, 221] width 45 height 14
